Goal: Find specific page/section: Find specific page/section

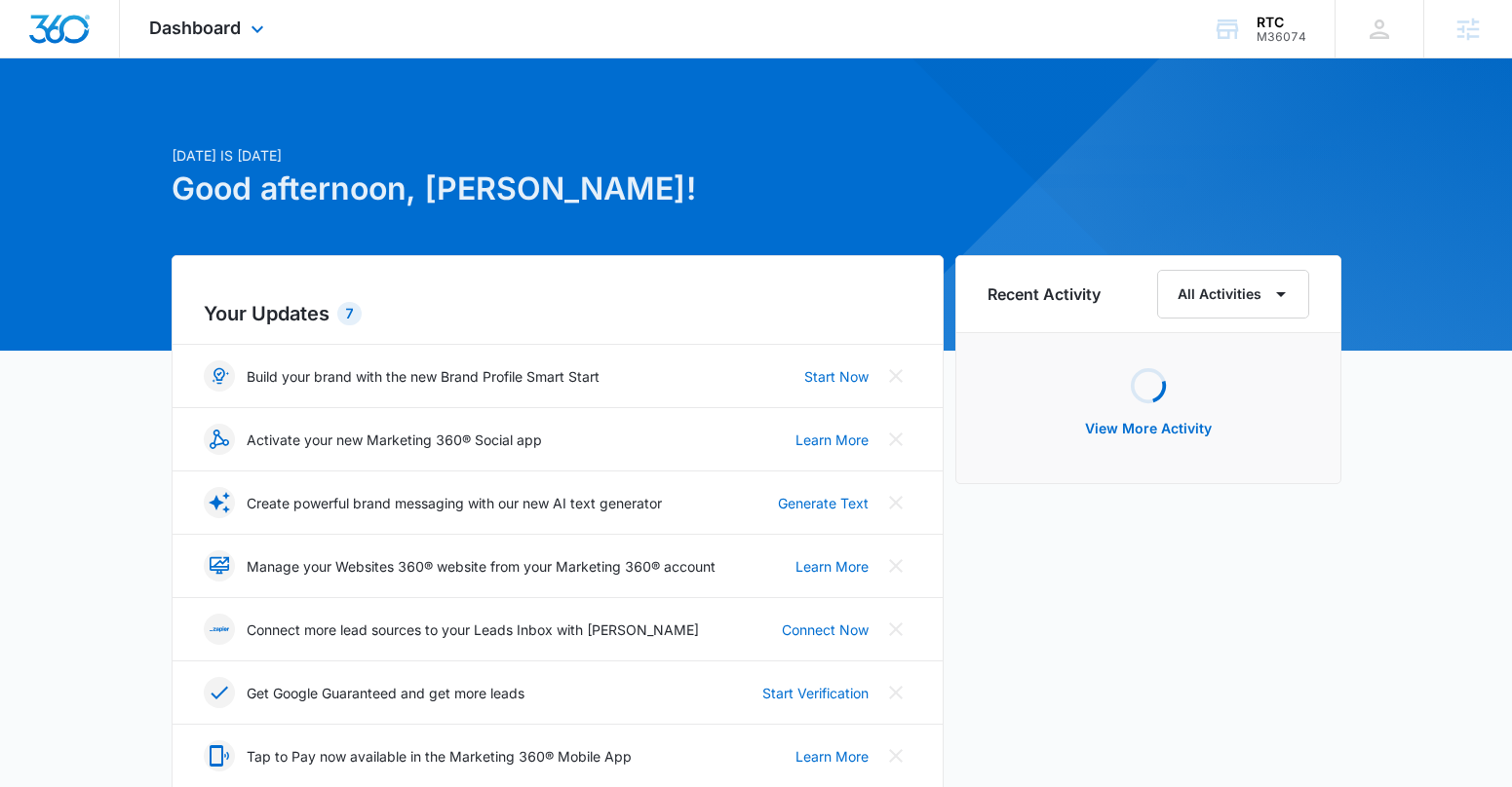
click at [264, 20] on icon at bounding box center [257, 29] width 23 height 23
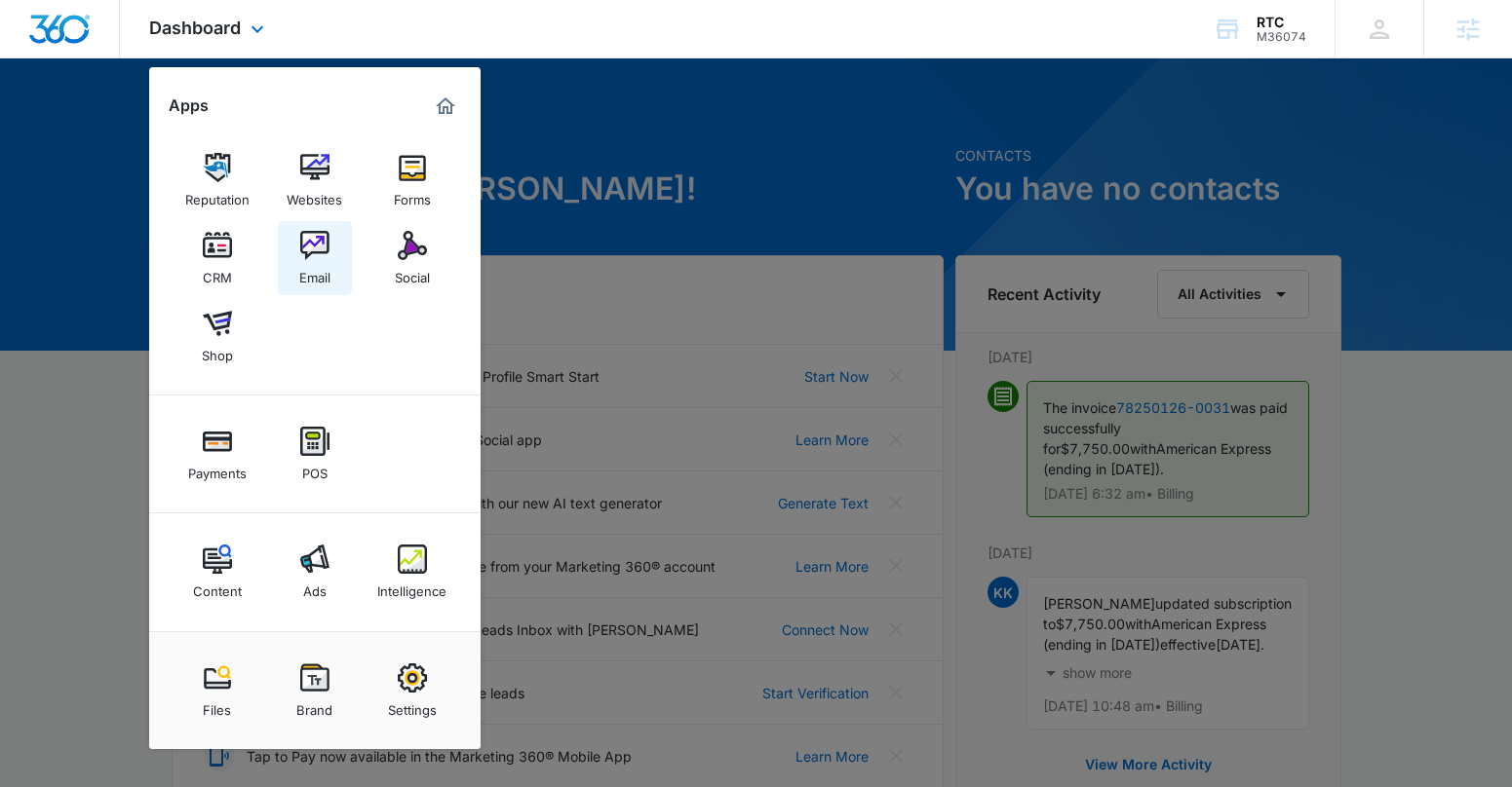
click at [292, 242] on link "Email" at bounding box center [315, 258] width 74 height 74
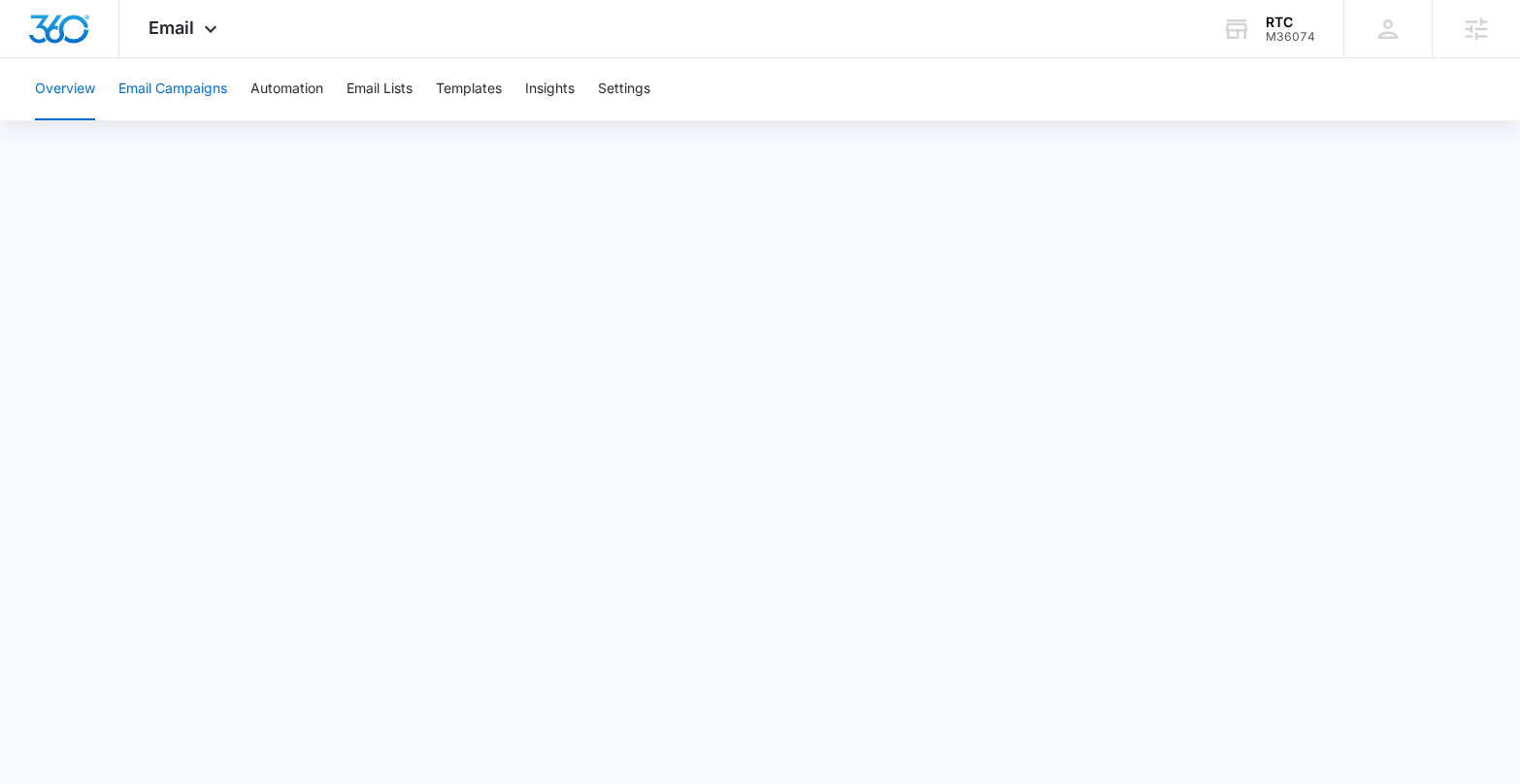
click at [160, 87] on button "Email Campaigns" at bounding box center [172, 90] width 109 height 62
